Goal: Task Accomplishment & Management: Manage account settings

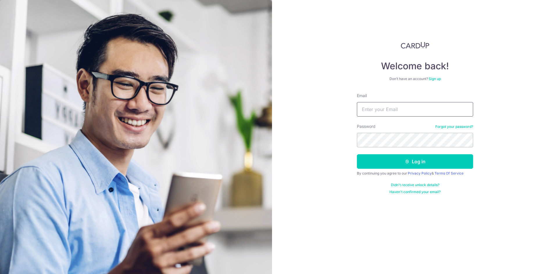
click at [386, 108] on input "Email" at bounding box center [415, 109] width 116 height 15
type input "nathaniel.zy.lim@gmail.com"
click at [357, 155] on button "Log in" at bounding box center [415, 162] width 116 height 15
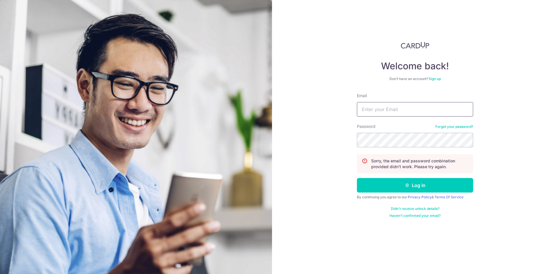
click at [400, 109] on input "Email" at bounding box center [415, 109] width 116 height 15
type input "nathaniel.zy.lim@gmail.com"
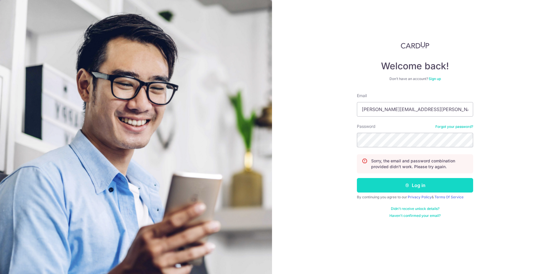
click at [407, 182] on button "Log in" at bounding box center [415, 185] width 116 height 15
